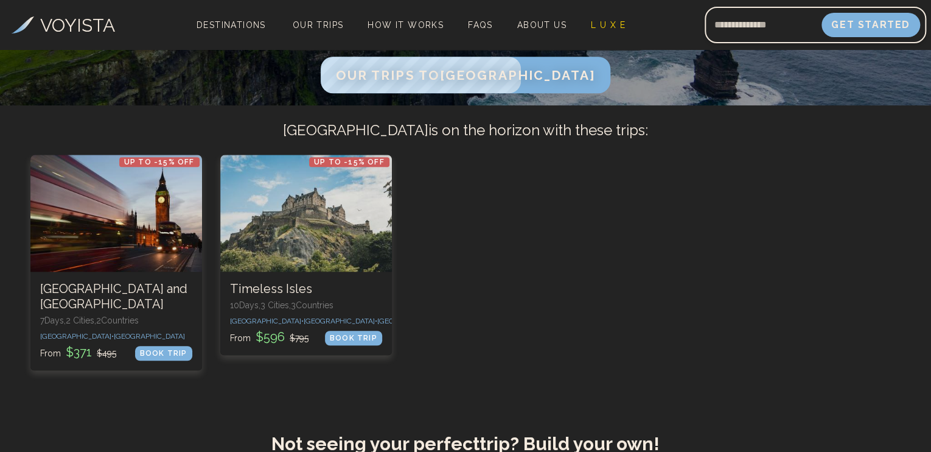
scroll to position [304, 0]
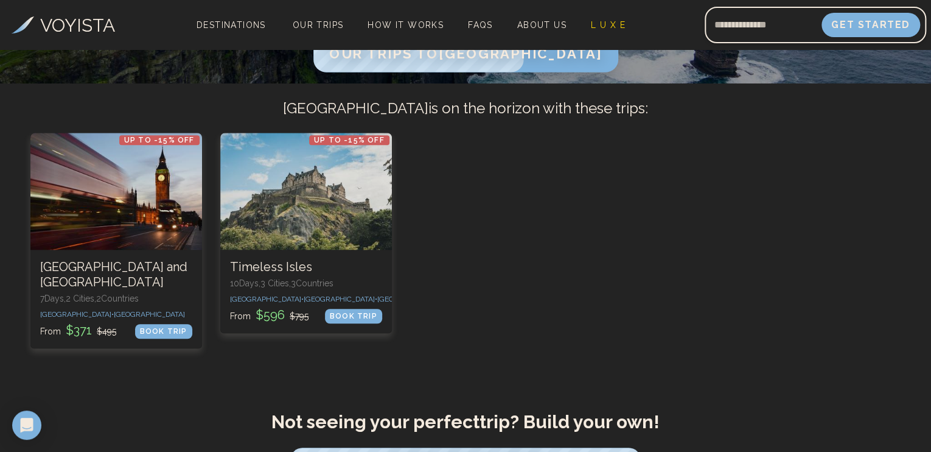
click at [464, 55] on span "Our Trips to [GEOGRAPHIC_DATA]" at bounding box center [465, 53] width 273 height 16
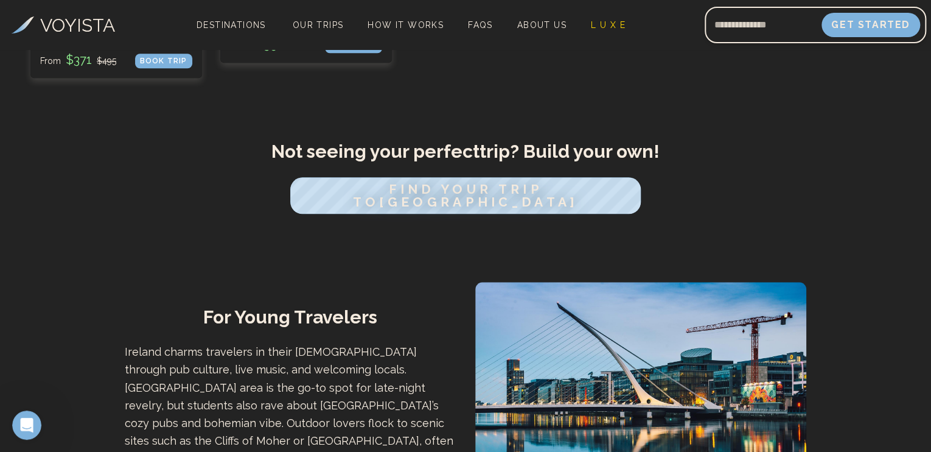
scroll to position [548, 0]
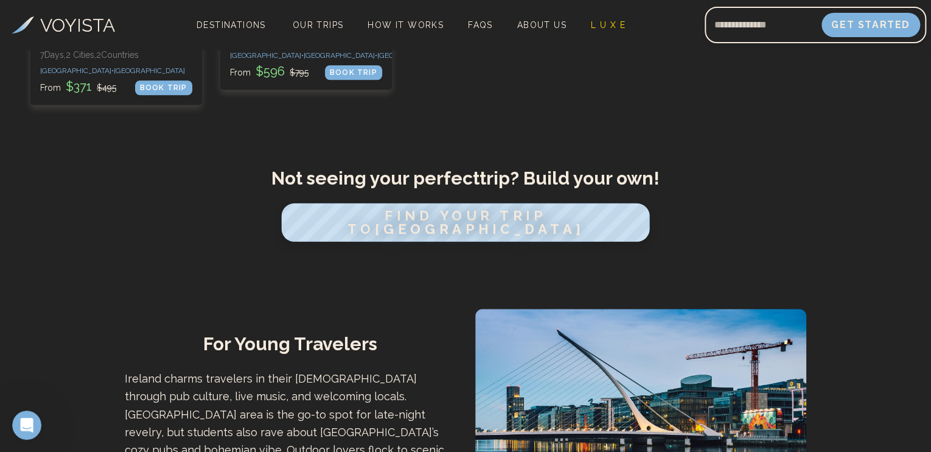
click at [409, 211] on span "FIND YOUR TRIP TO [GEOGRAPHIC_DATA]" at bounding box center [465, 222] width 237 height 29
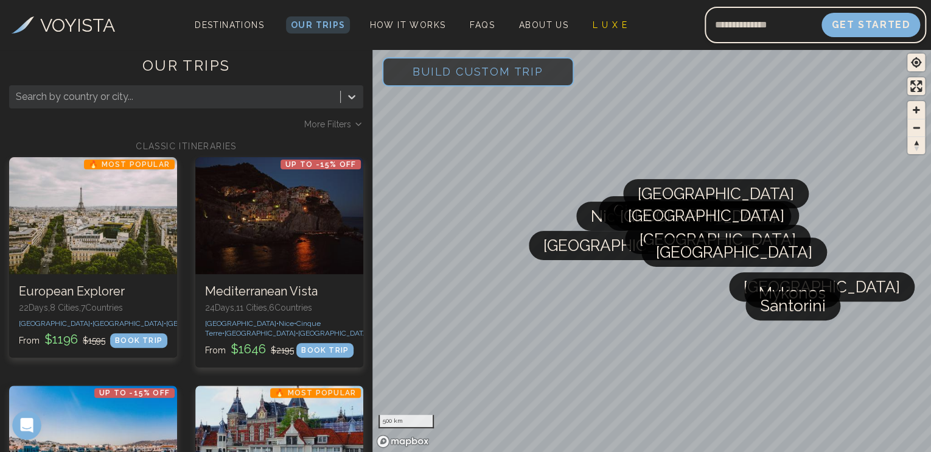
click at [148, 95] on div at bounding box center [175, 96] width 318 height 17
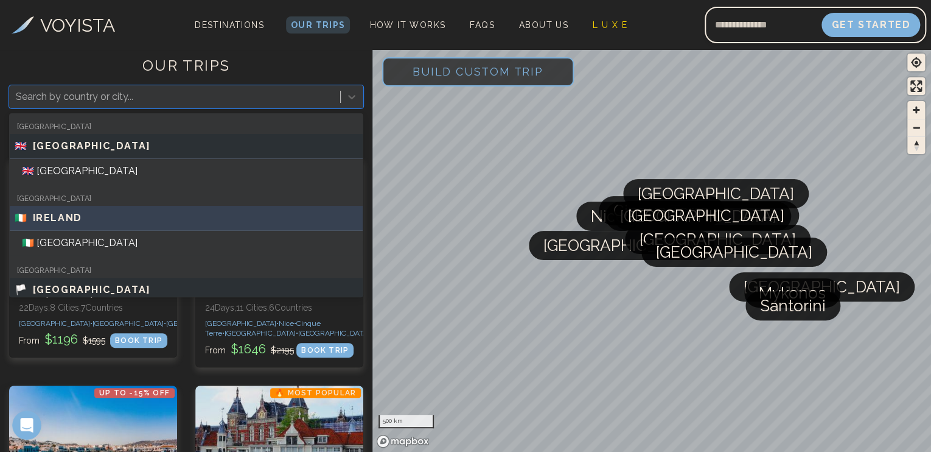
click at [79, 216] on div "🇮🇪 [GEOGRAPHIC_DATA]" at bounding box center [186, 218] width 343 height 15
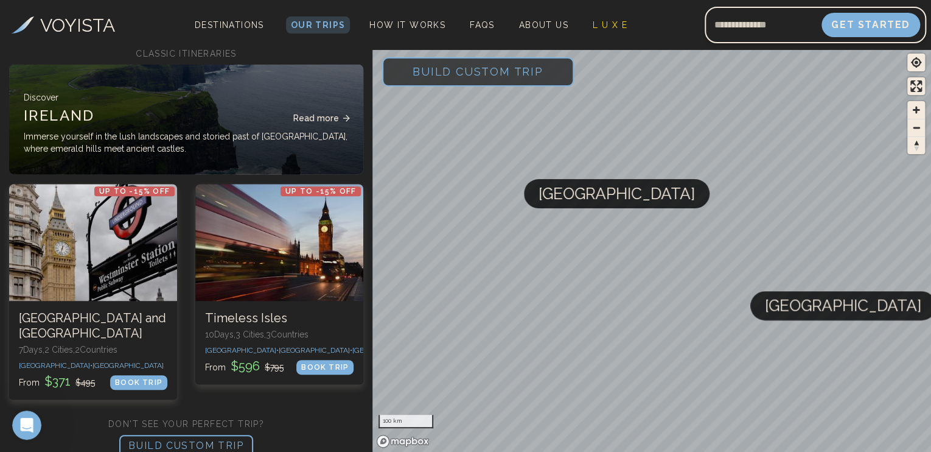
scroll to position [127, 0]
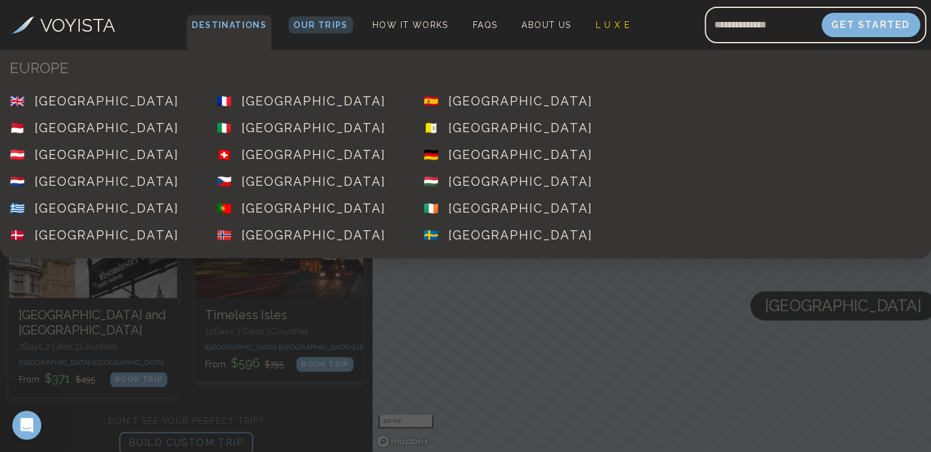
click at [242, 24] on span "Destinations" at bounding box center [229, 33] width 85 height 36
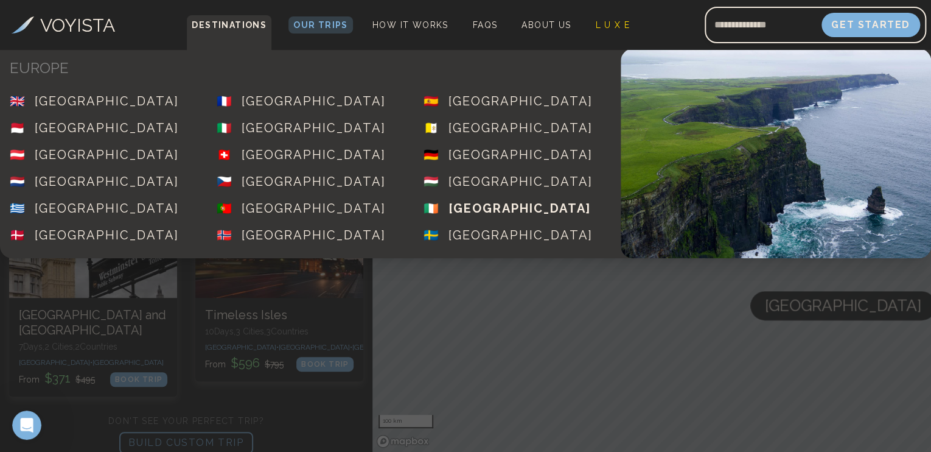
click at [470, 213] on div "[GEOGRAPHIC_DATA]" at bounding box center [520, 208] width 142 height 17
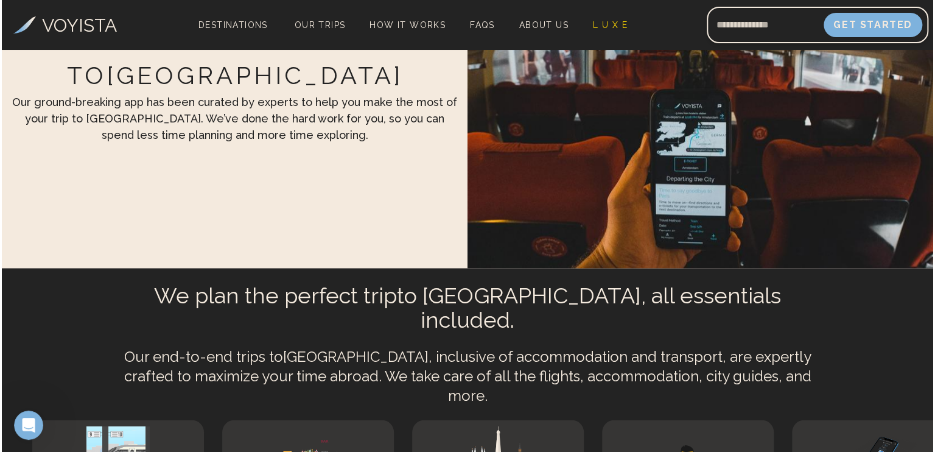
scroll to position [3165, 0]
